Goal: Information Seeking & Learning: Learn about a topic

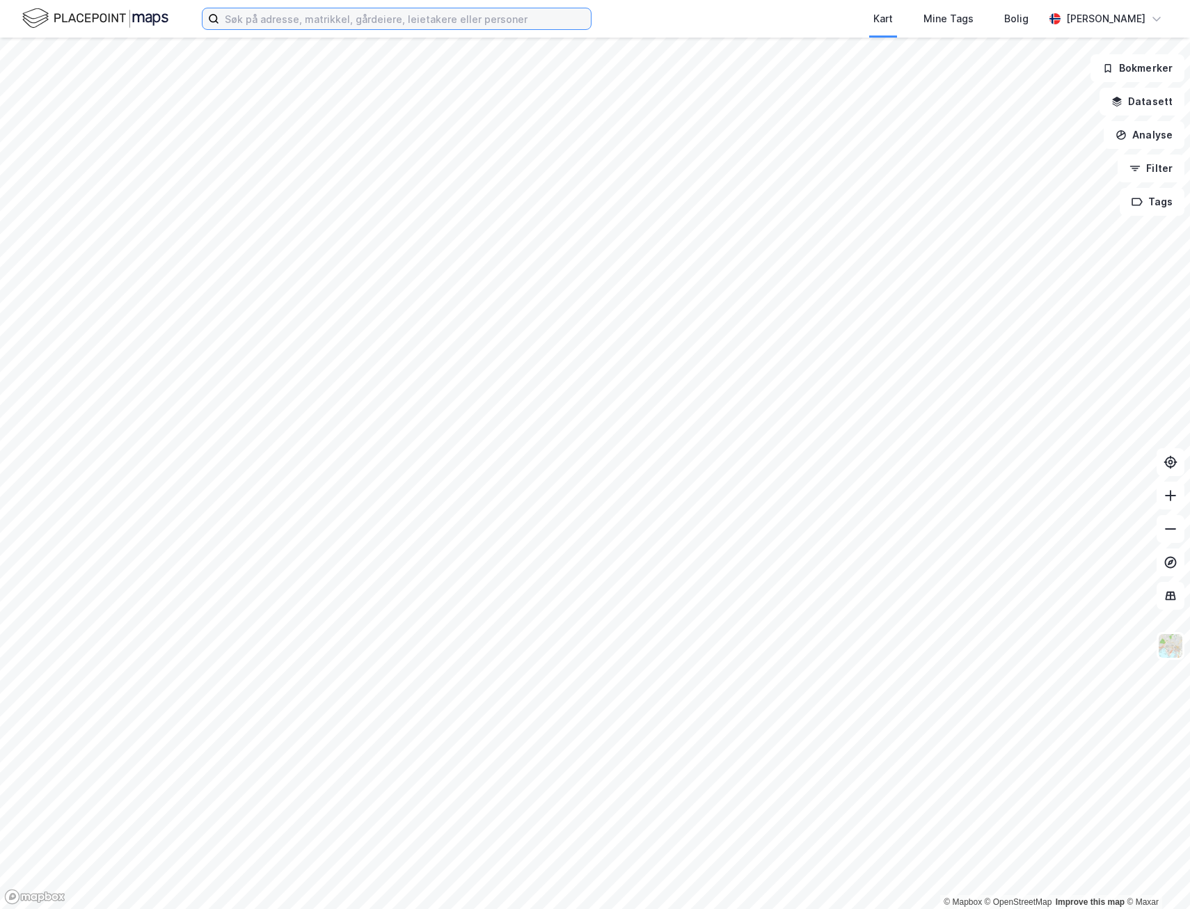
click at [273, 22] on input at bounding box center [405, 18] width 372 height 21
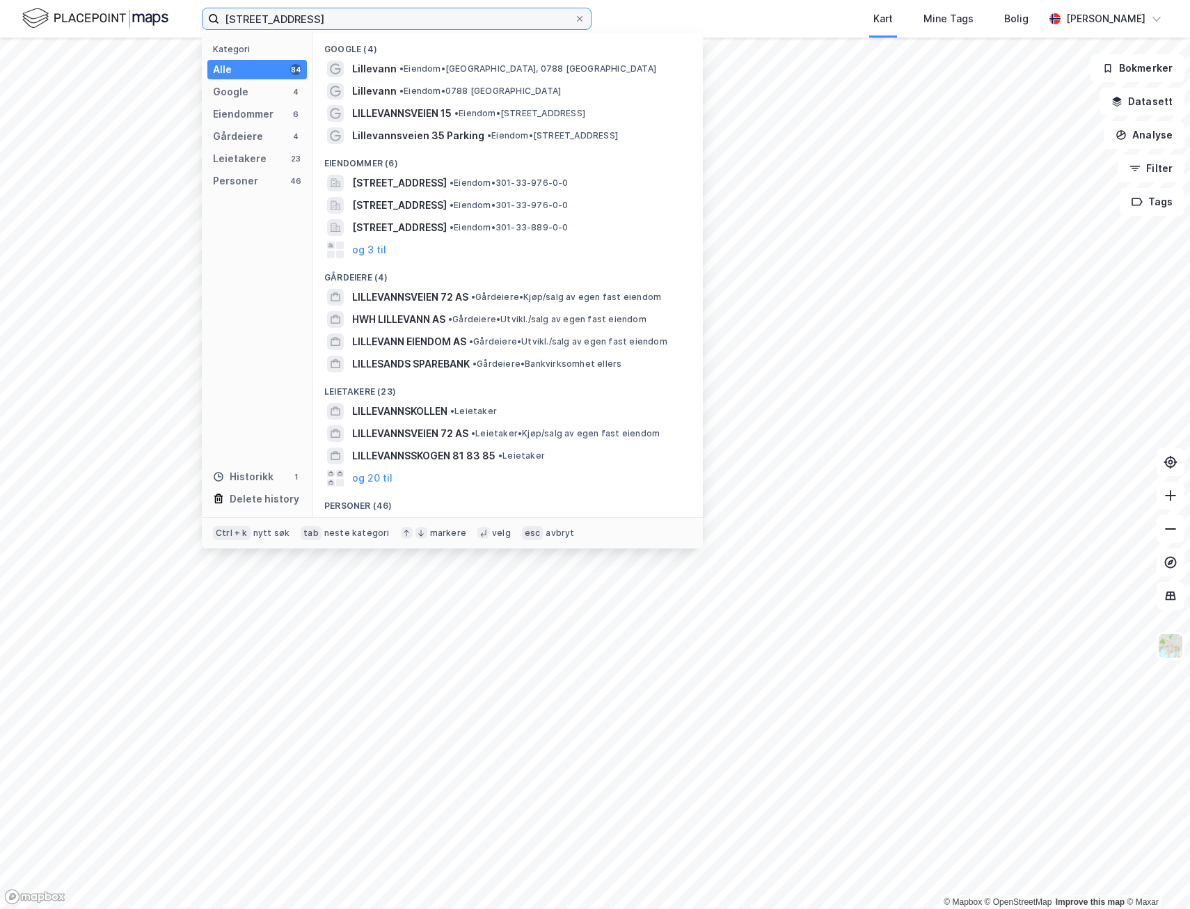
type input "[STREET_ADDRESS]"
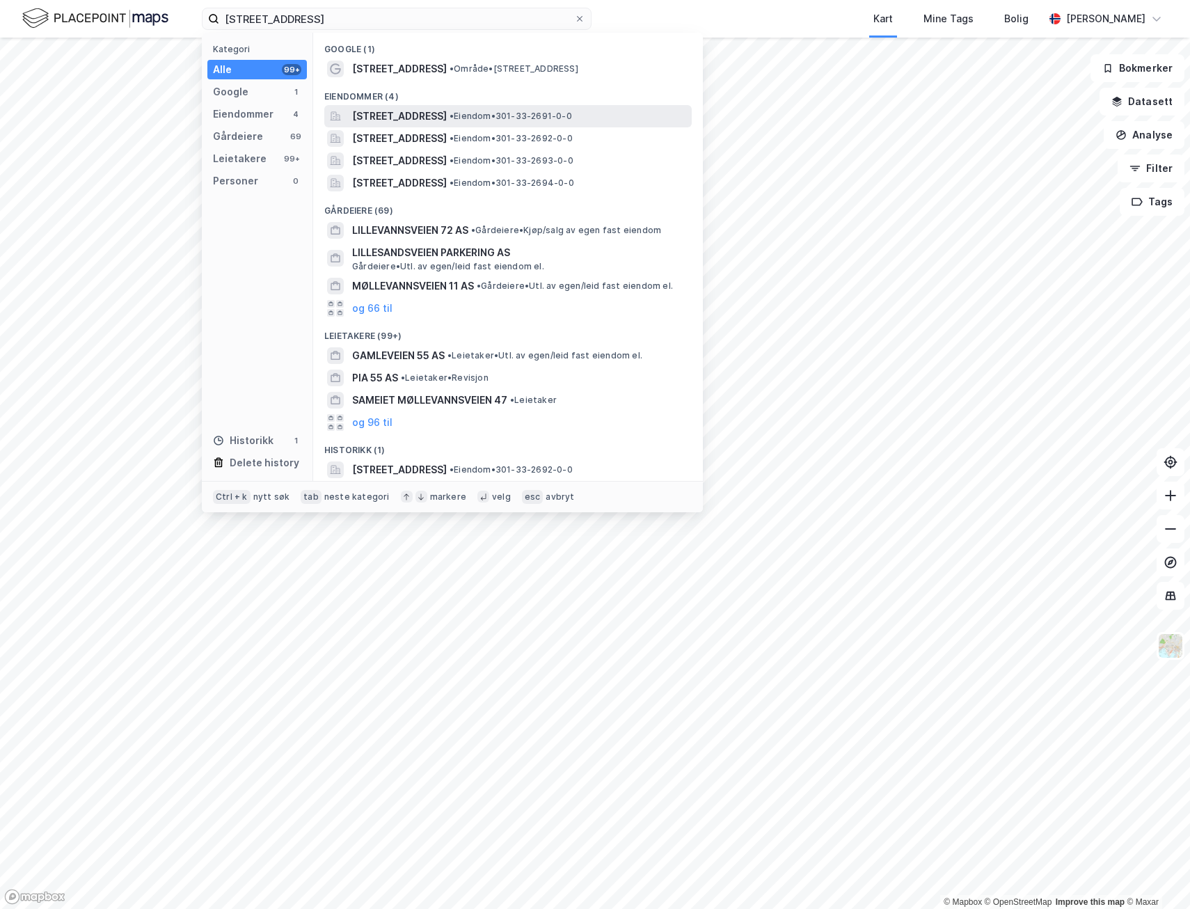
click at [447, 112] on span "[STREET_ADDRESS]" at bounding box center [399, 116] width 95 height 17
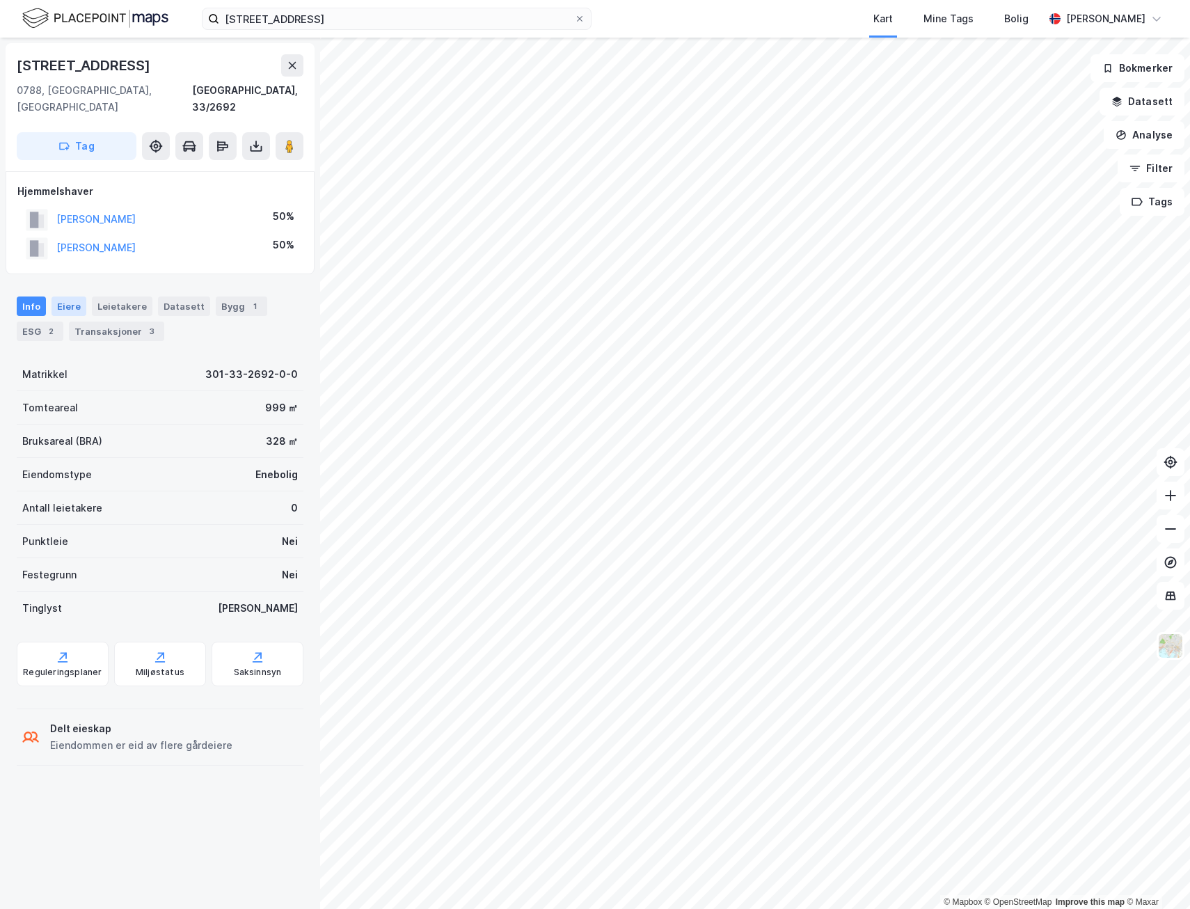
click at [71, 296] on div "Eiere" at bounding box center [68, 305] width 35 height 19
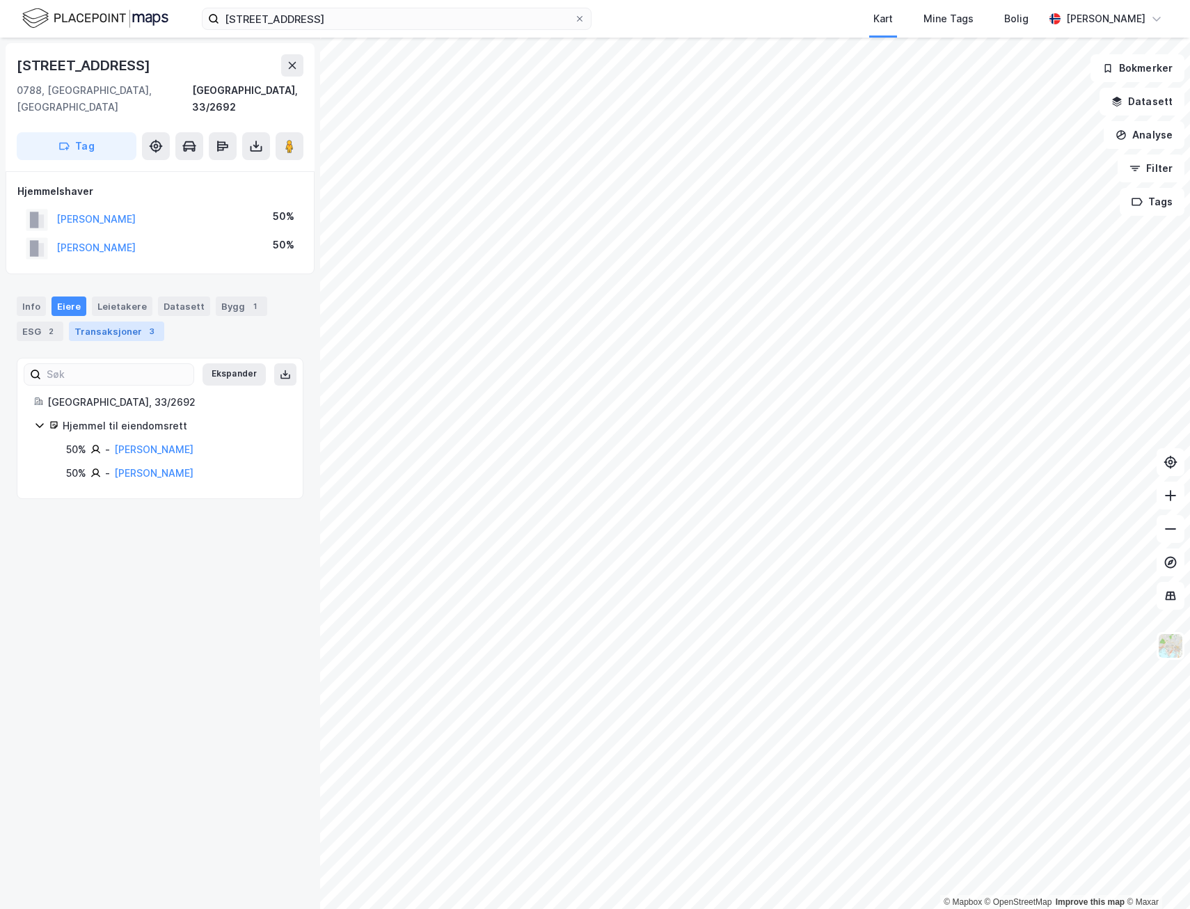
click at [81, 321] on div "Transaksjoner 3" at bounding box center [116, 330] width 95 height 19
